Goal: Information Seeking & Learning: Learn about a topic

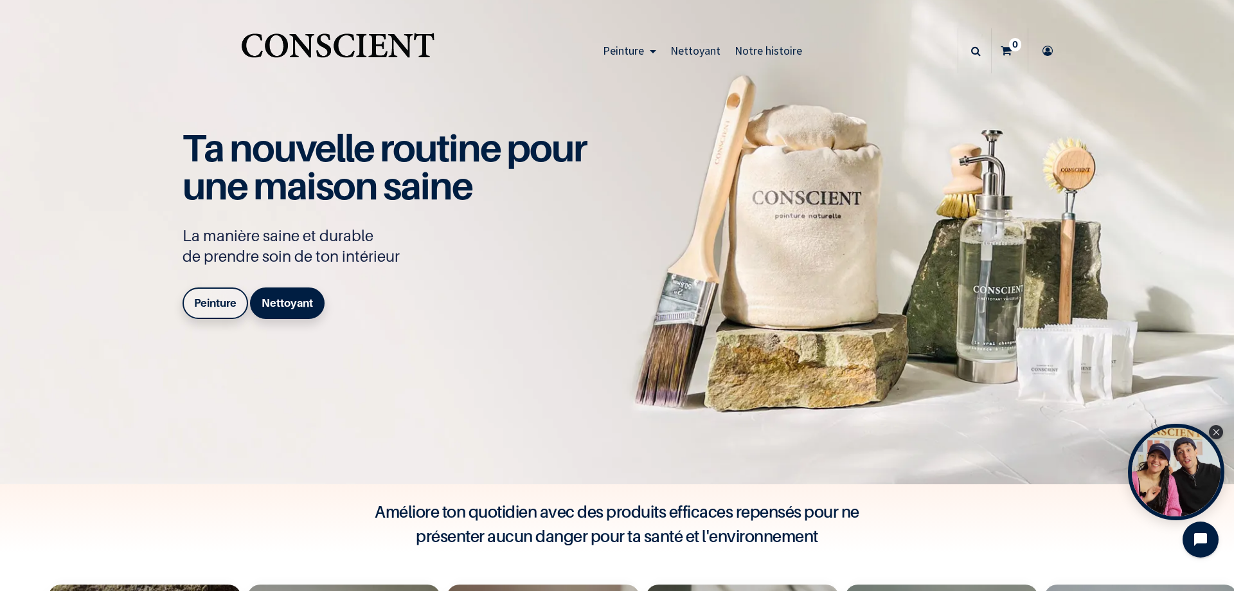
scroll to position [8, 0]
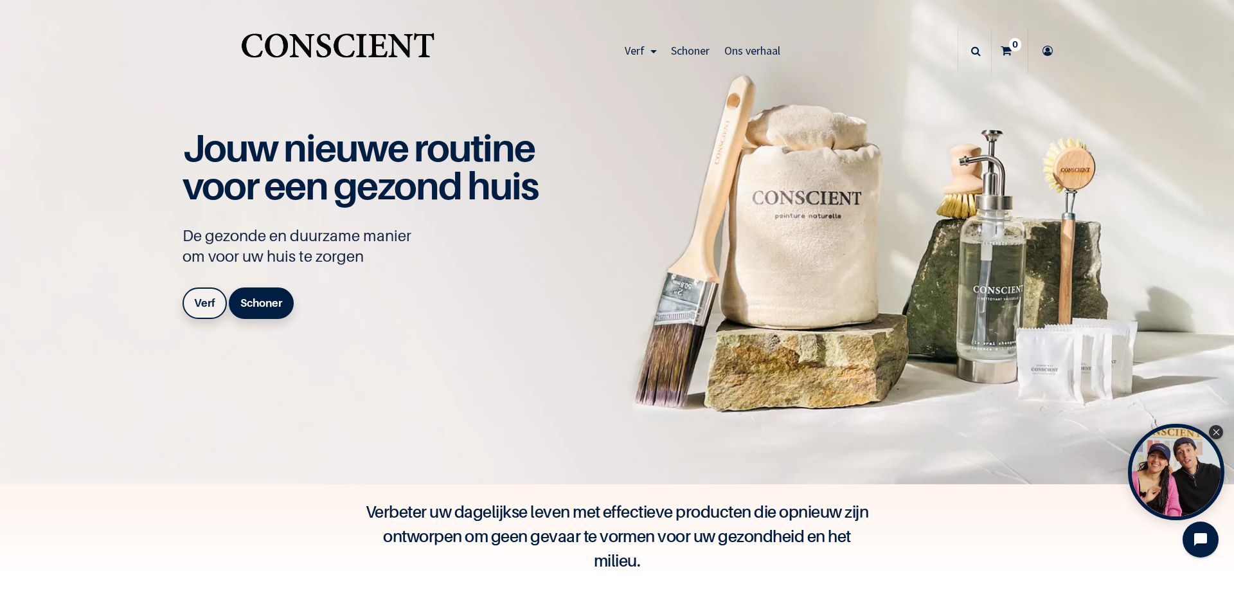
click at [399, 335] on div "Jouw nieuwe routine voor een gezond huis De gezonde en duurzame manier om voor …" at bounding box center [617, 242] width 900 height 242
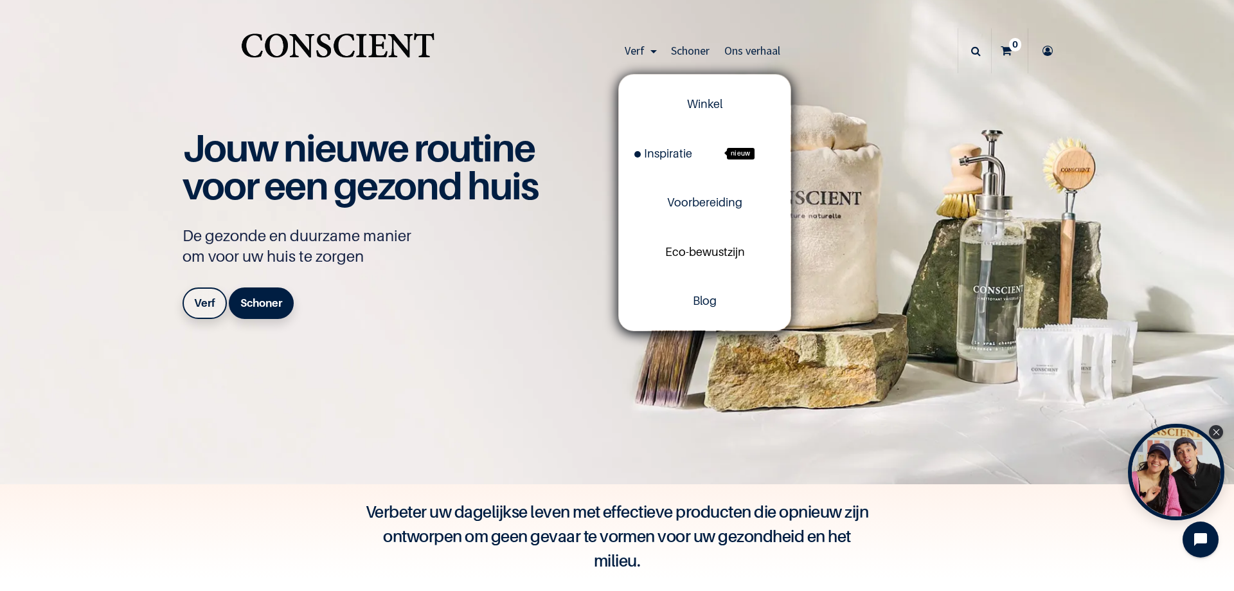
click at [719, 249] on font "Eco-bewustzijn" at bounding box center [705, 252] width 80 height 14
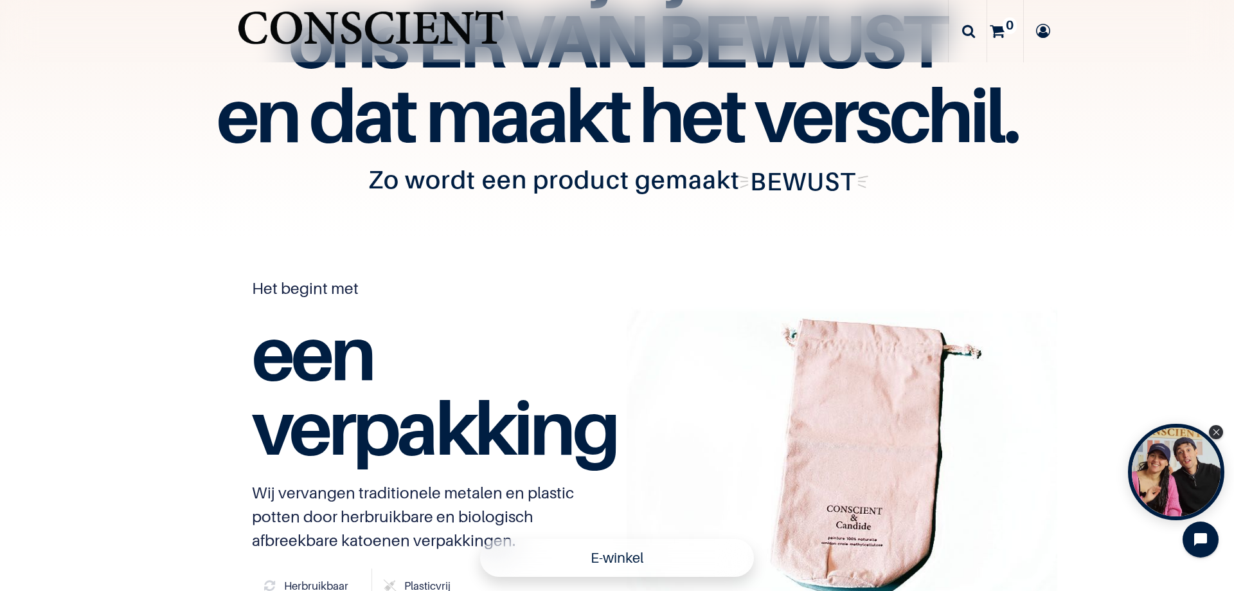
scroll to position [2829, 0]
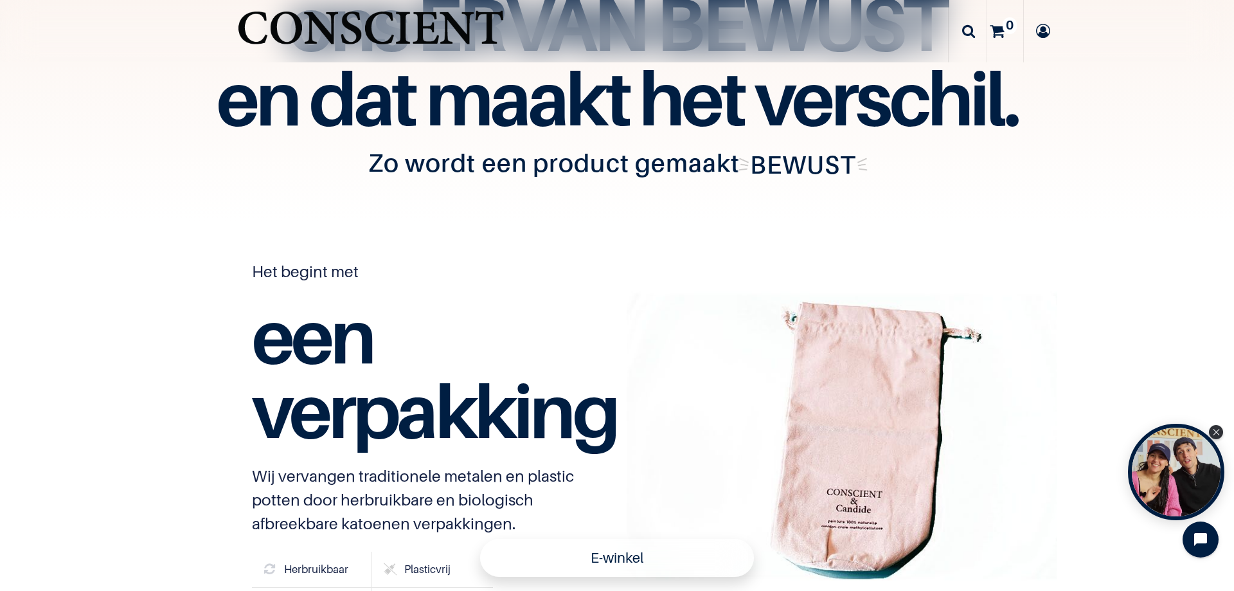
drag, startPoint x: 817, startPoint y: 161, endPoint x: 896, endPoint y: 156, distance: 78.6
click at [896, 156] on h2 "Zo wordt een product gemaakt BEWUST" at bounding box center [617, 163] width 800 height 29
click at [902, 159] on h2 "Zo wordt een product gemaakt BEWUST" at bounding box center [617, 163] width 800 height 29
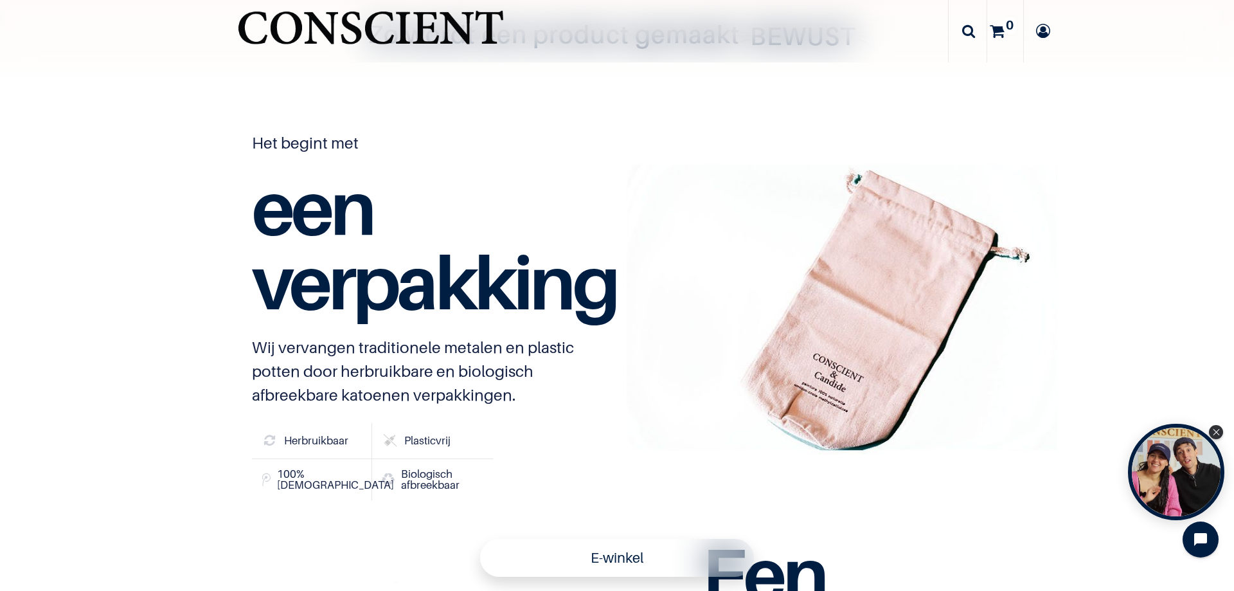
scroll to position [3022, 0]
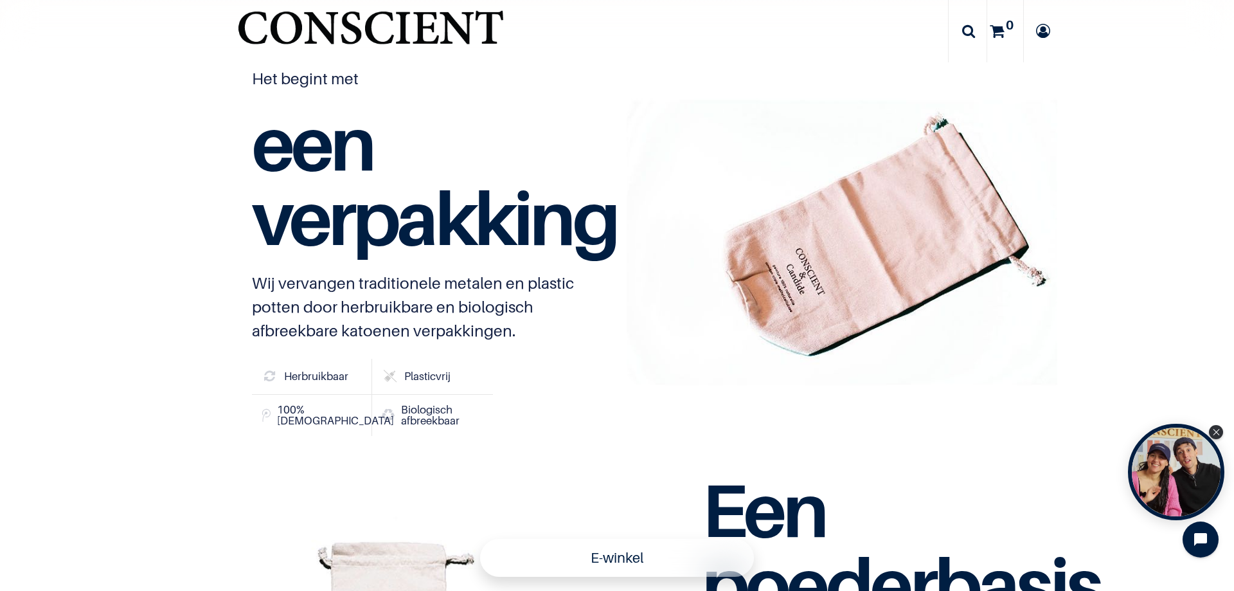
drag, startPoint x: 844, startPoint y: 240, endPoint x: 847, endPoint y: 131, distance: 109.3
click at [852, 130] on div at bounding box center [842, 243] width 431 height 431
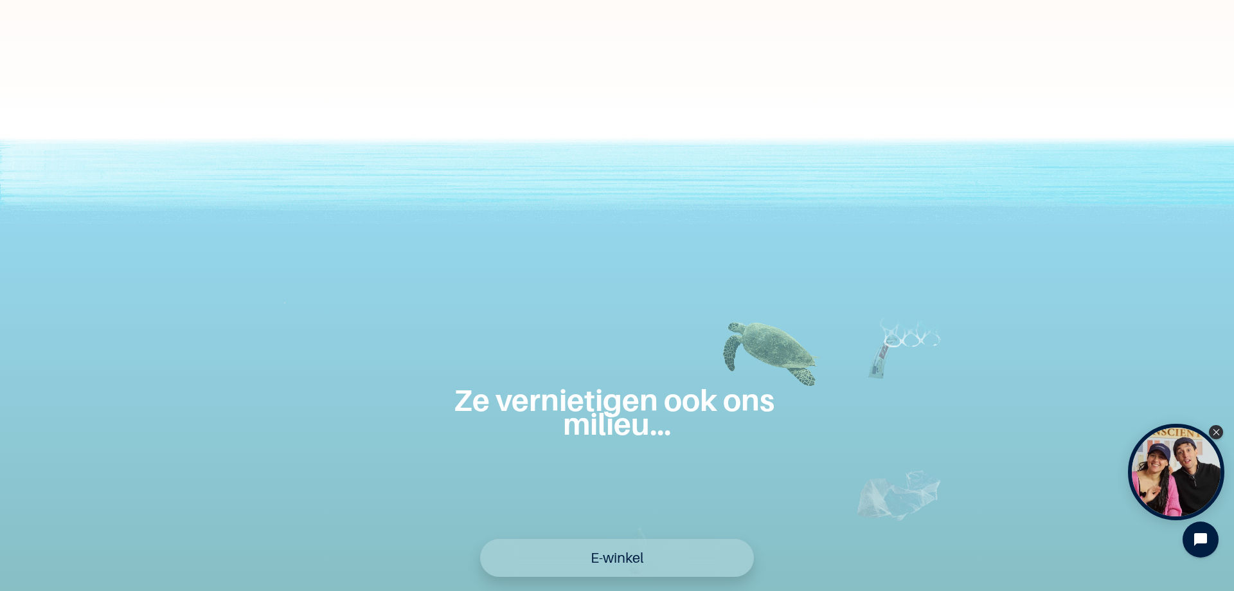
scroll to position [0, 0]
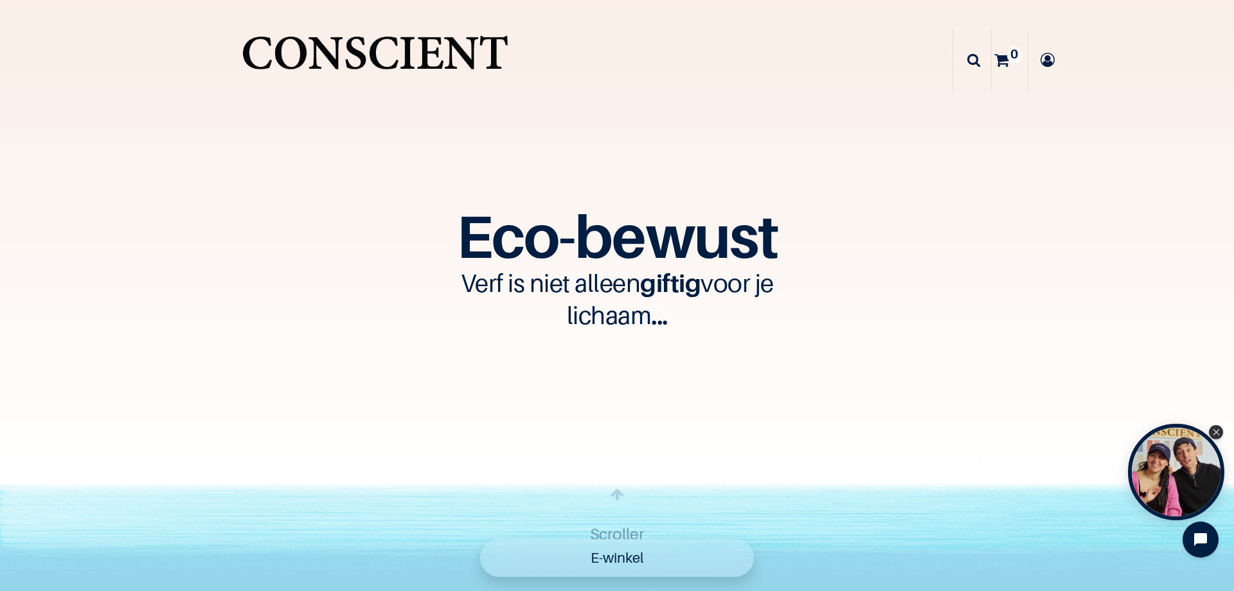
click at [272, 42] on img "Logo van Conscient" at bounding box center [375, 60] width 273 height 69
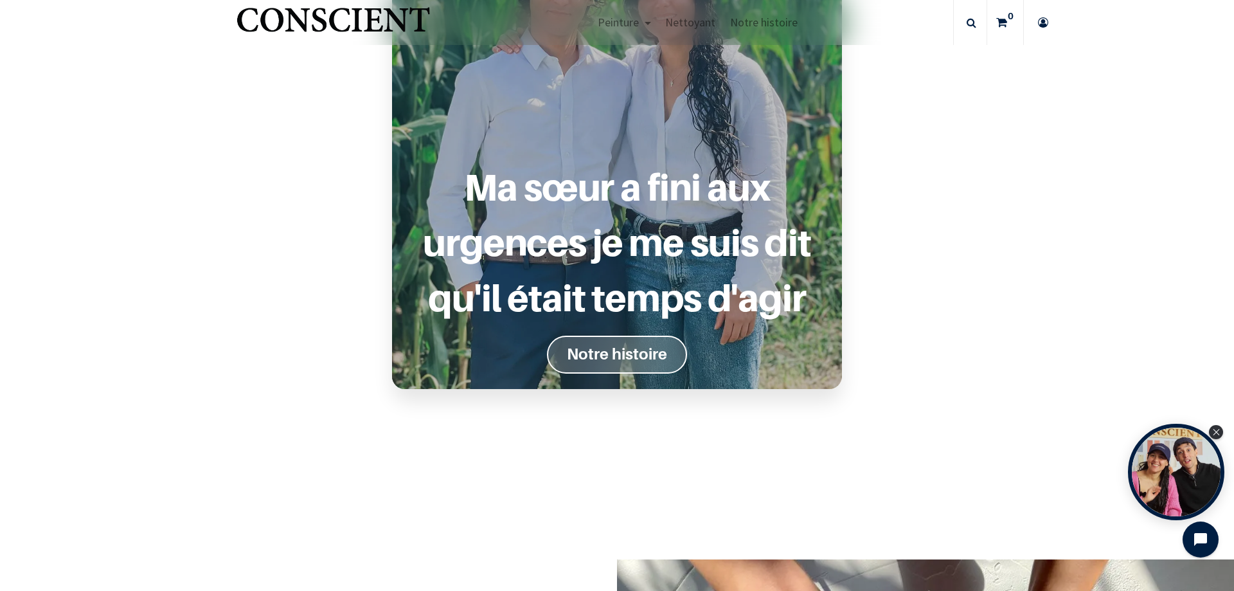
scroll to position [1157, 0]
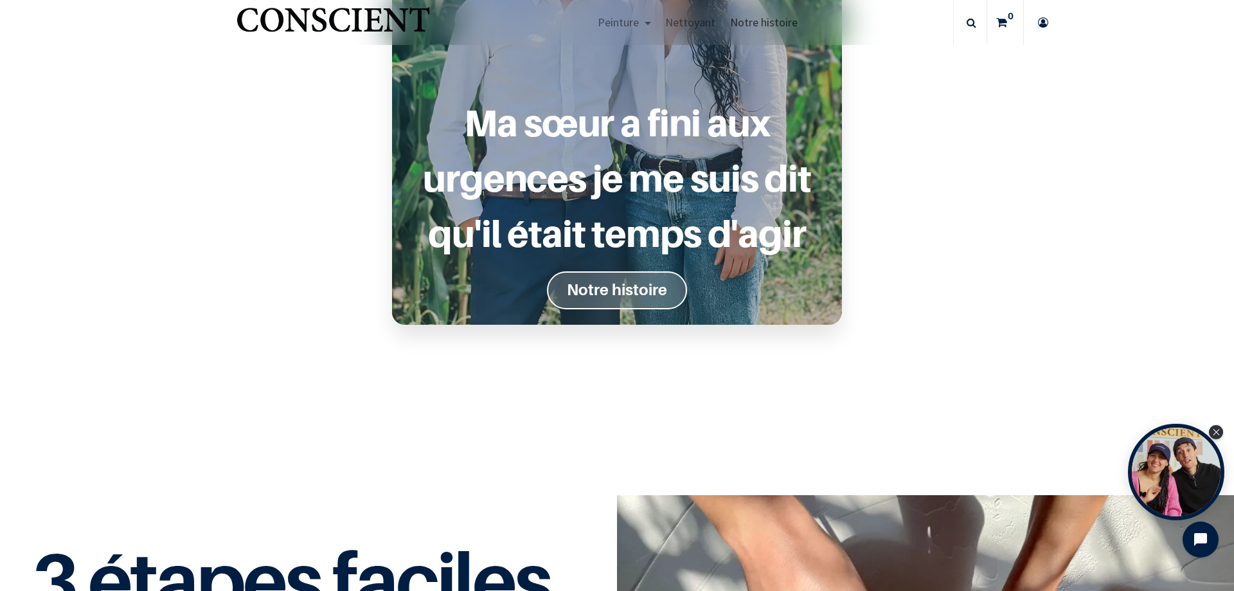
click at [757, 26] on span "Notre histoire" at bounding box center [764, 22] width 68 height 15
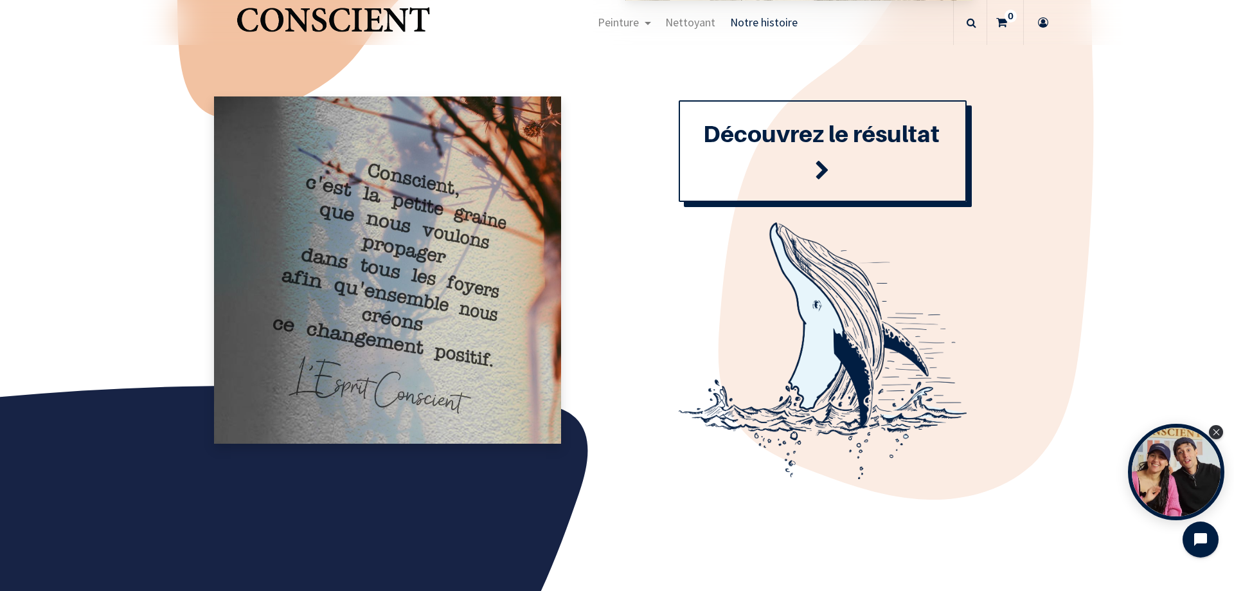
scroll to position [1479, 0]
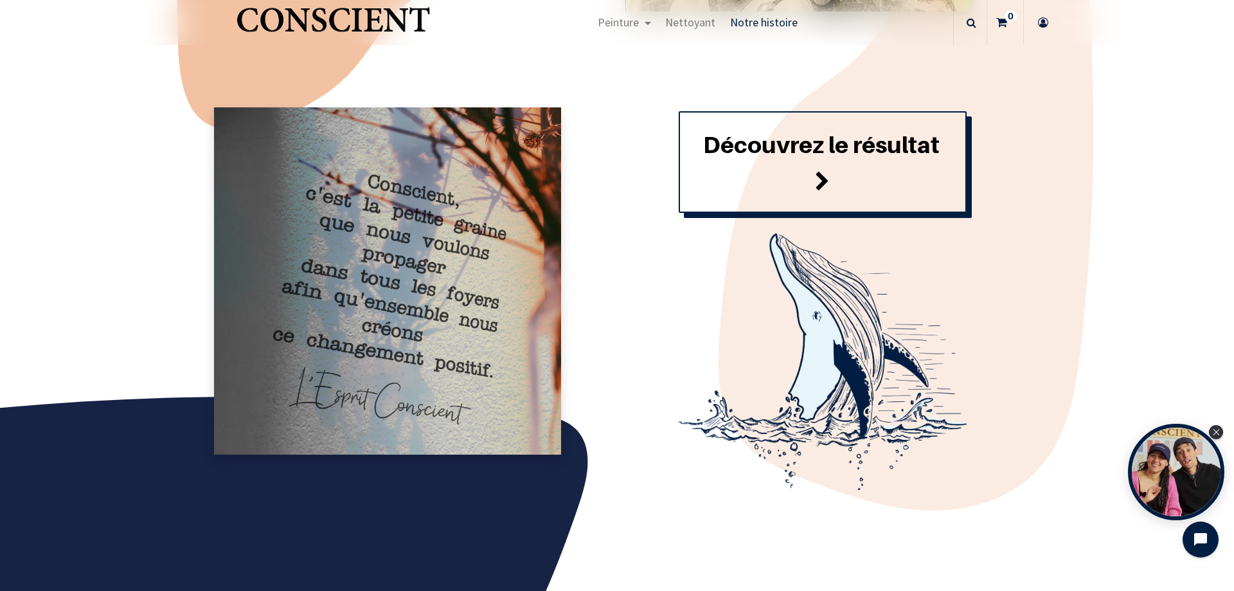
click at [818, 187] on span at bounding box center [822, 182] width 15 height 35
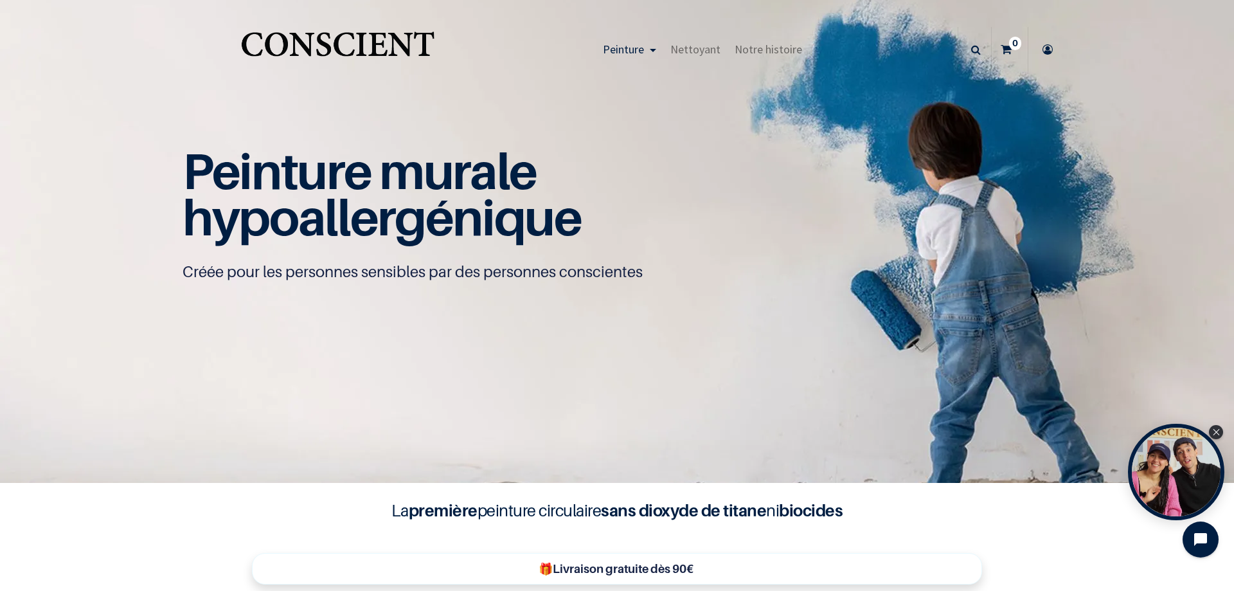
scroll to position [1, 0]
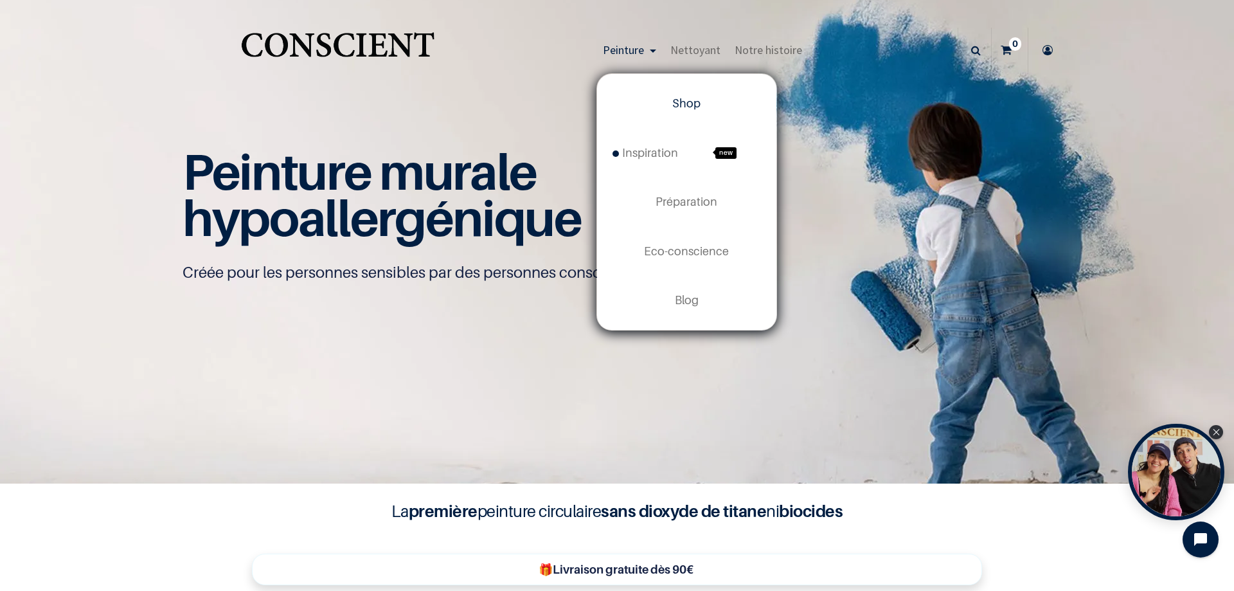
click at [651, 51] on link "Peinture" at bounding box center [630, 50] width 68 height 45
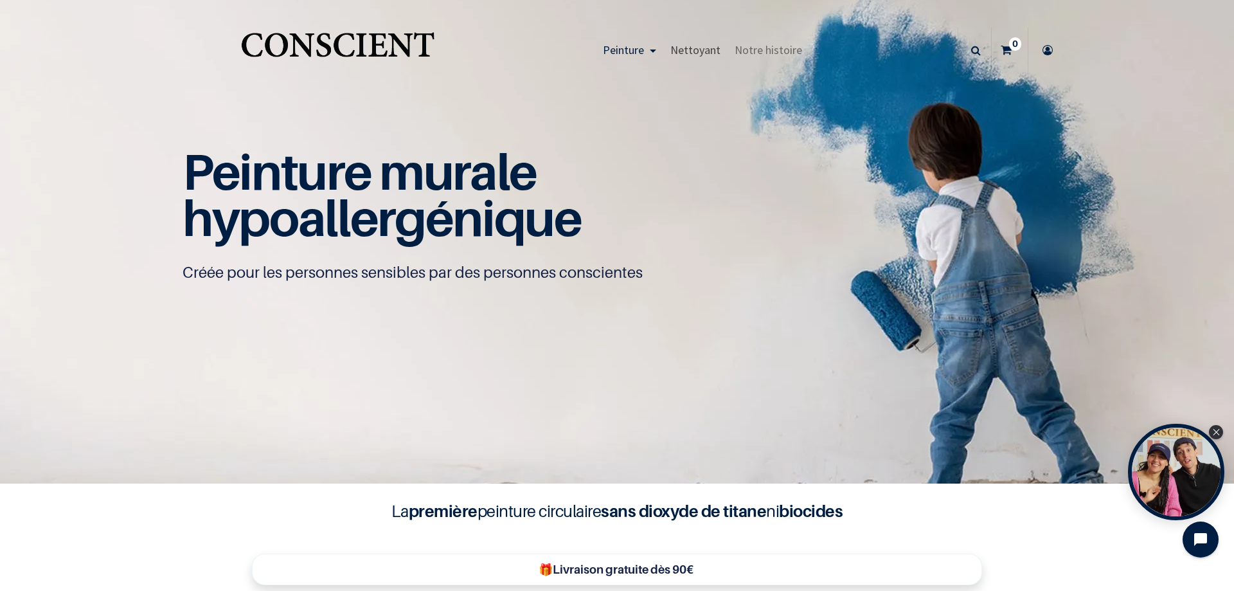
click at [678, 50] on span "Nettoyant" at bounding box center [696, 49] width 50 height 15
click at [739, 47] on span "Notre histoire" at bounding box center [769, 49] width 68 height 15
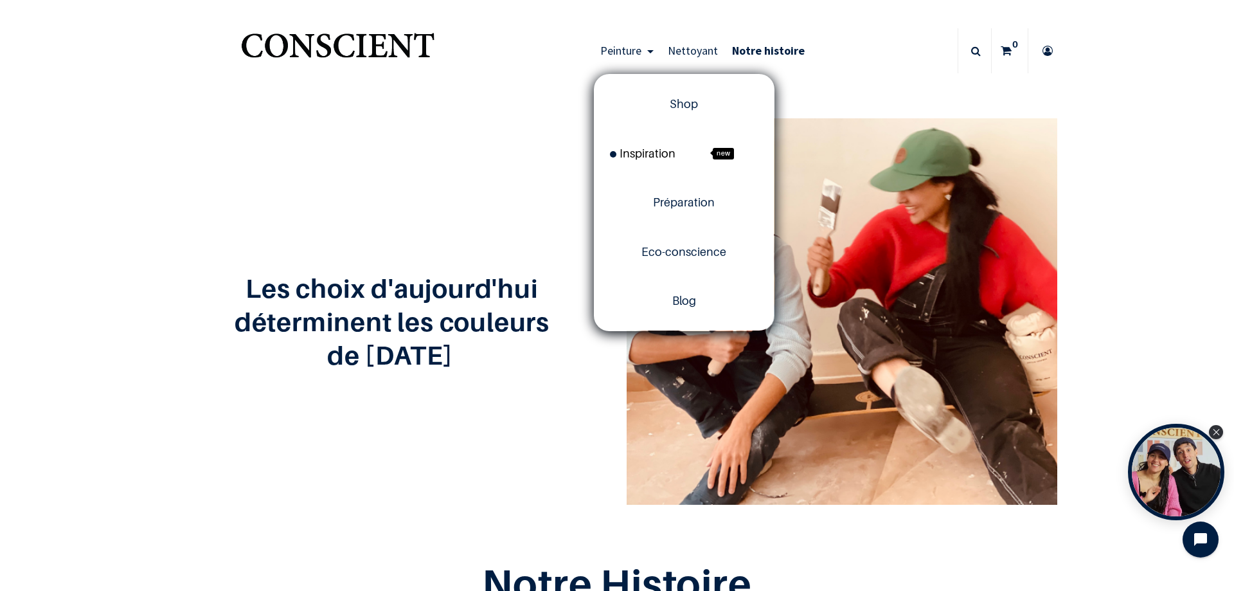
click at [644, 143] on link "Inspiration new" at bounding box center [684, 153] width 179 height 49
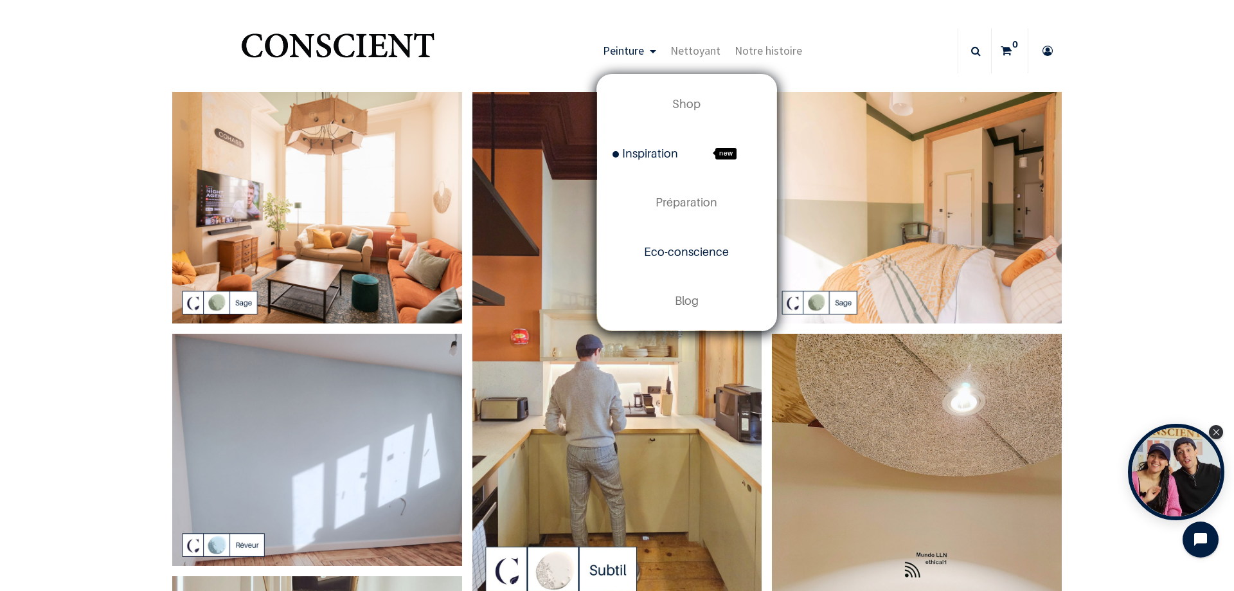
click at [655, 249] on span "Eco-conscience" at bounding box center [686, 252] width 85 height 14
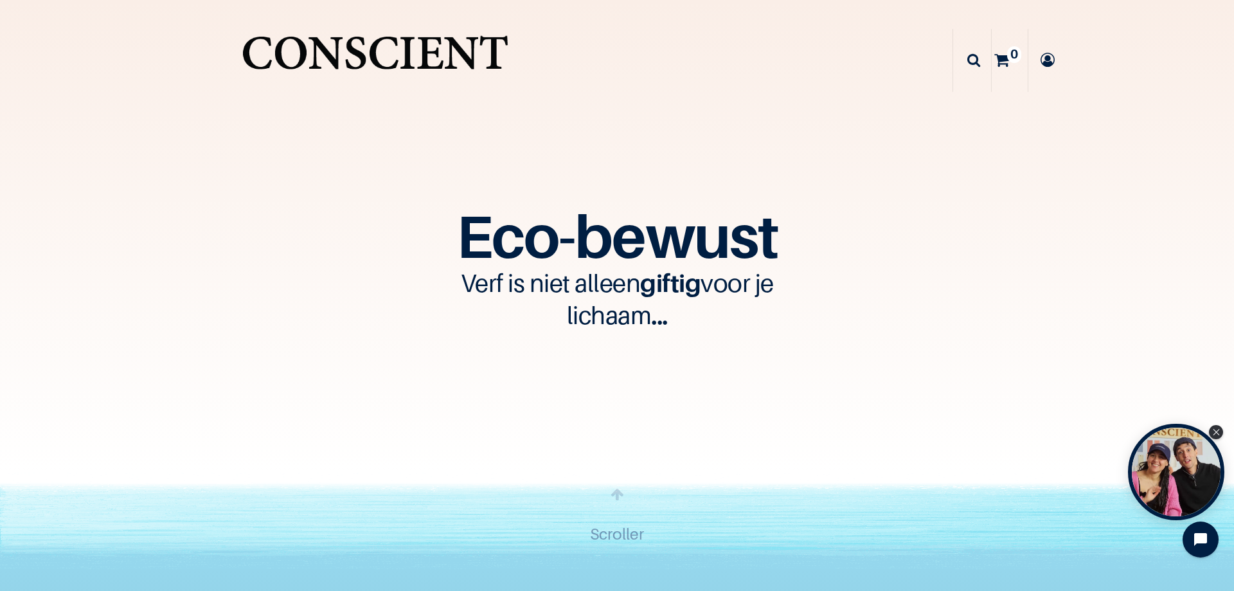
click at [809, 164] on div "Eco-bewust Verf is niet alleen giftig voor je lichaam ... Scroller" at bounding box center [617, 236] width 1234 height 473
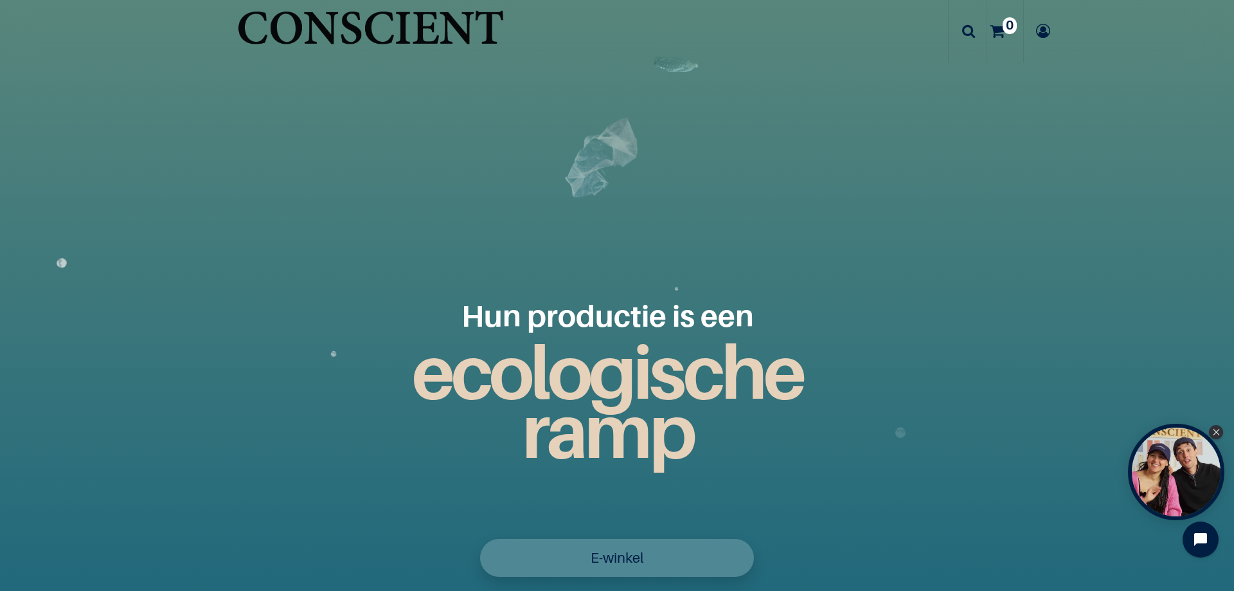
scroll to position [1865, 0]
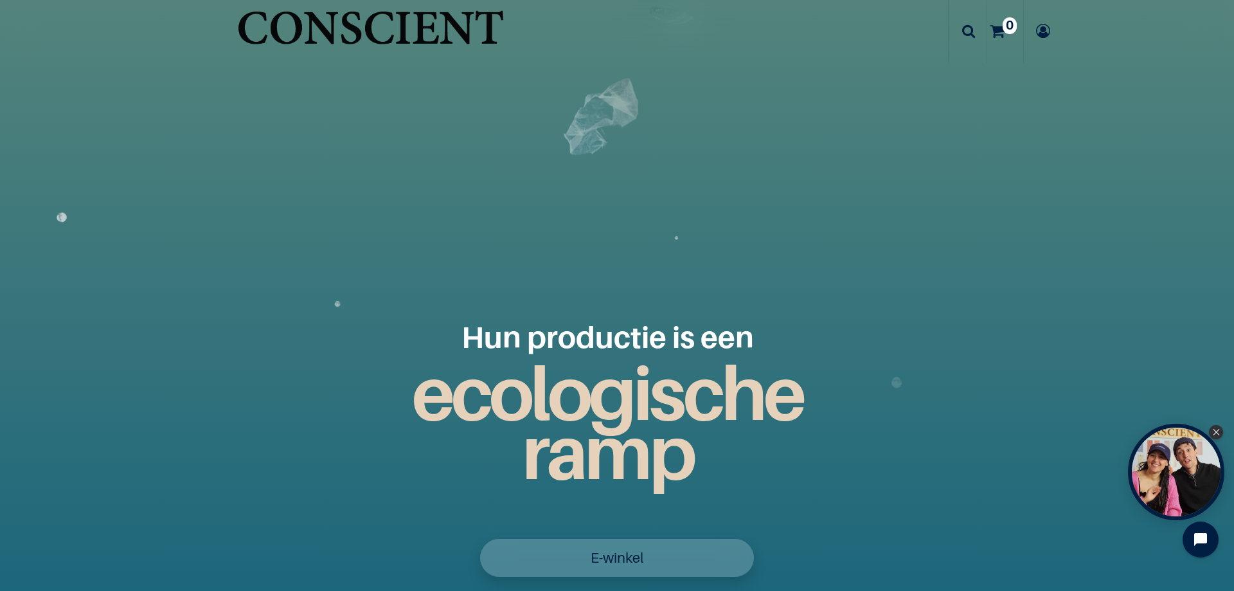
click at [1031, 105] on div "Hun productie is een ecologische ramp" at bounding box center [617, 305] width 1169 height 591
